Goal: Obtain resource: Download file/media

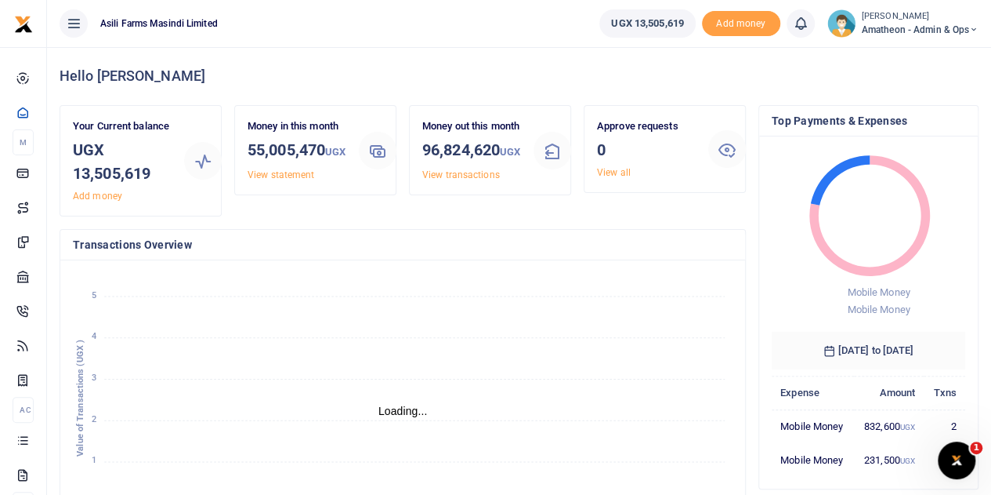
scroll to position [13, 13]
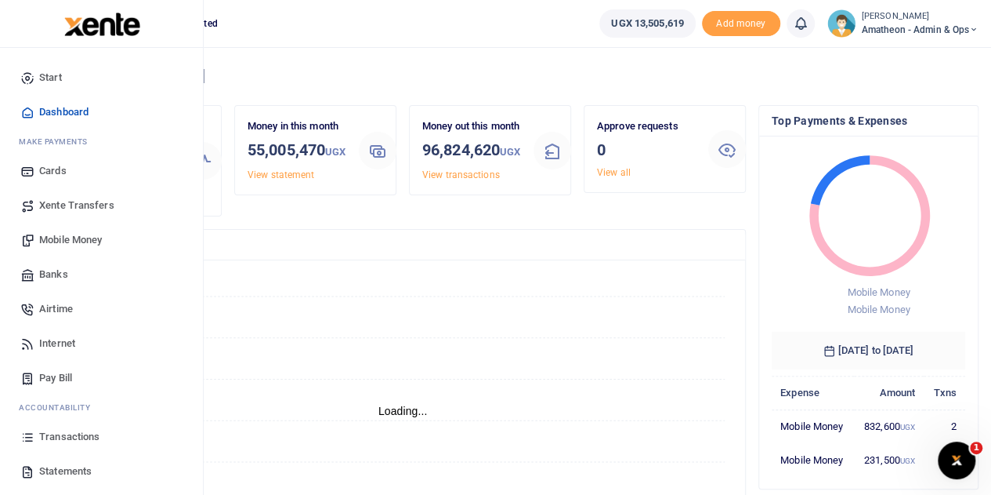
click at [58, 433] on span "Transactions" at bounding box center [69, 437] width 60 height 16
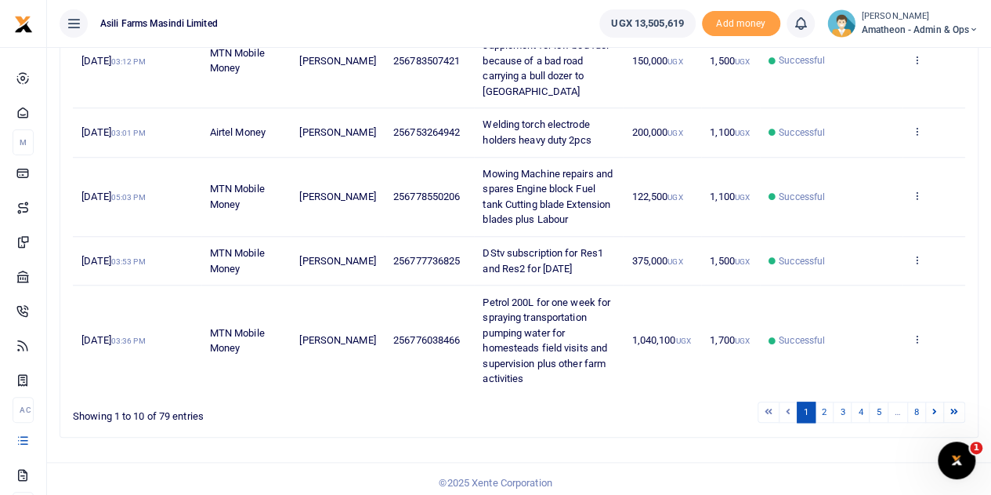
scroll to position [634, 0]
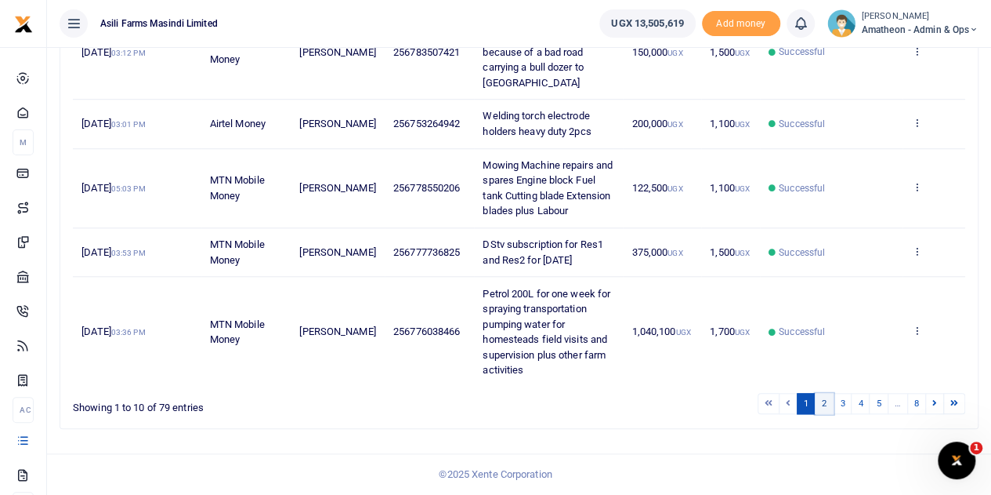
click at [828, 407] on link "2" at bounding box center [824, 403] width 19 height 21
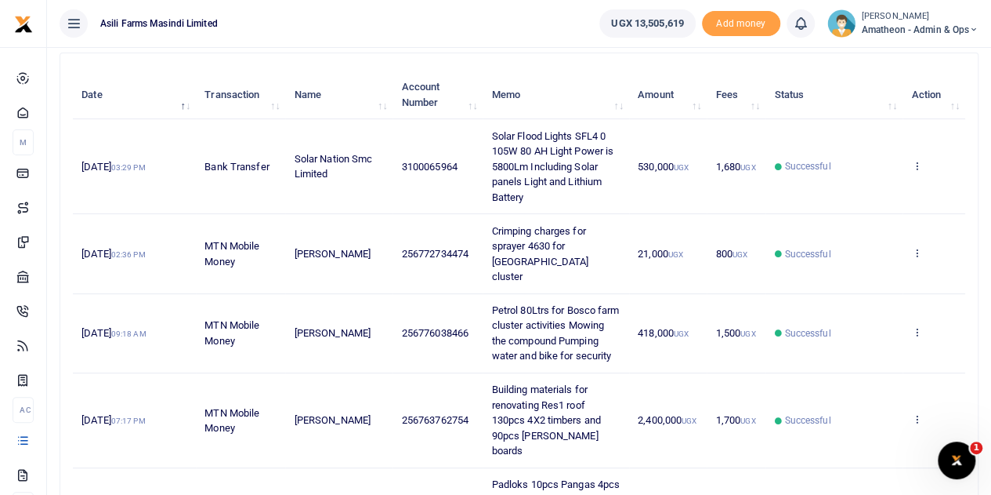
scroll to position [149, 0]
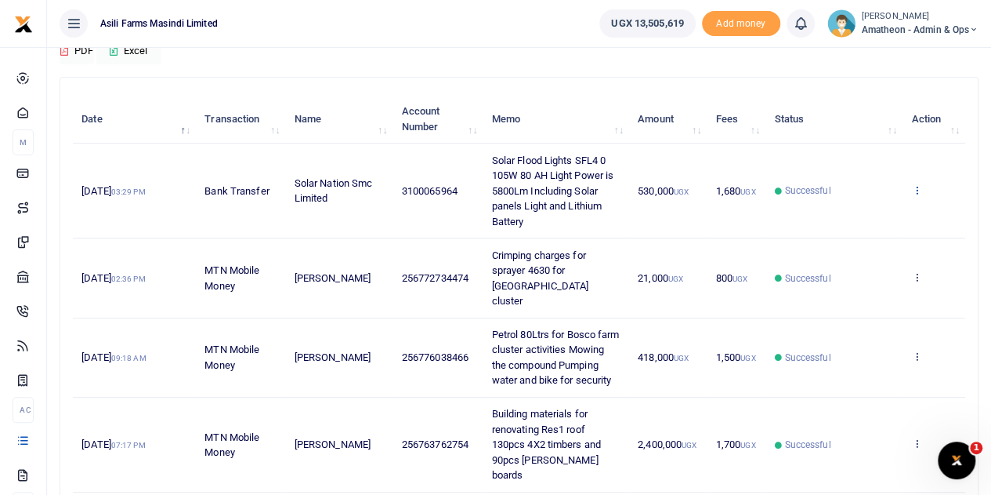
click at [917, 184] on icon at bounding box center [916, 189] width 10 height 11
click at [864, 215] on link "View details" at bounding box center [860, 216] width 124 height 22
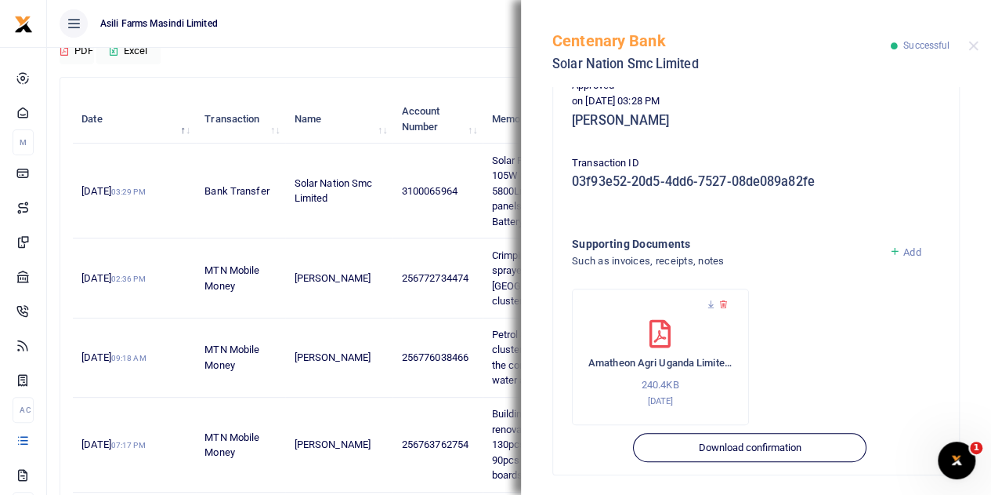
scroll to position [419, 0]
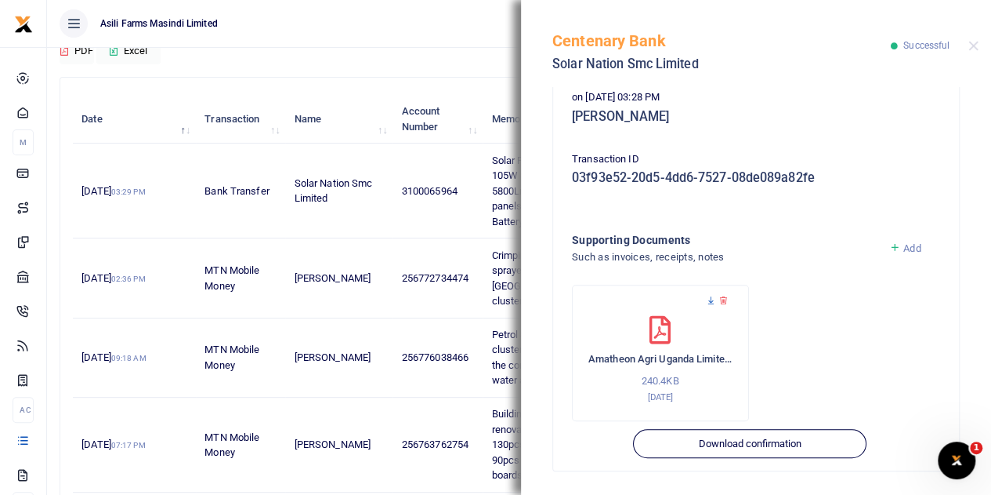
click at [711, 300] on icon at bounding box center [711, 300] width 10 height 10
